Goal: Navigation & Orientation: Go to known website

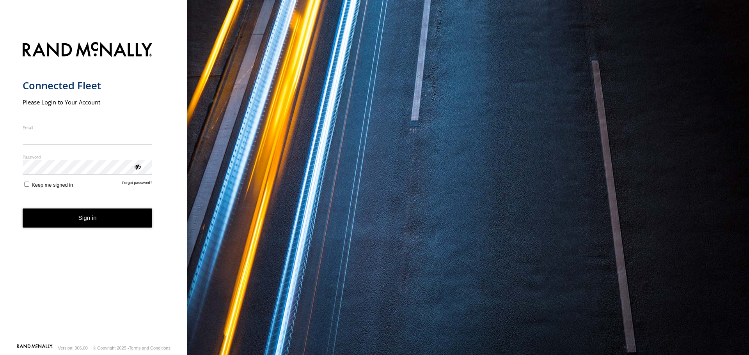
type input "**********"
click at [116, 231] on form "**********" at bounding box center [94, 190] width 142 height 306
click at [123, 219] on button "Sign in" at bounding box center [88, 218] width 130 height 19
